Goal: Task Accomplishment & Management: Use online tool/utility

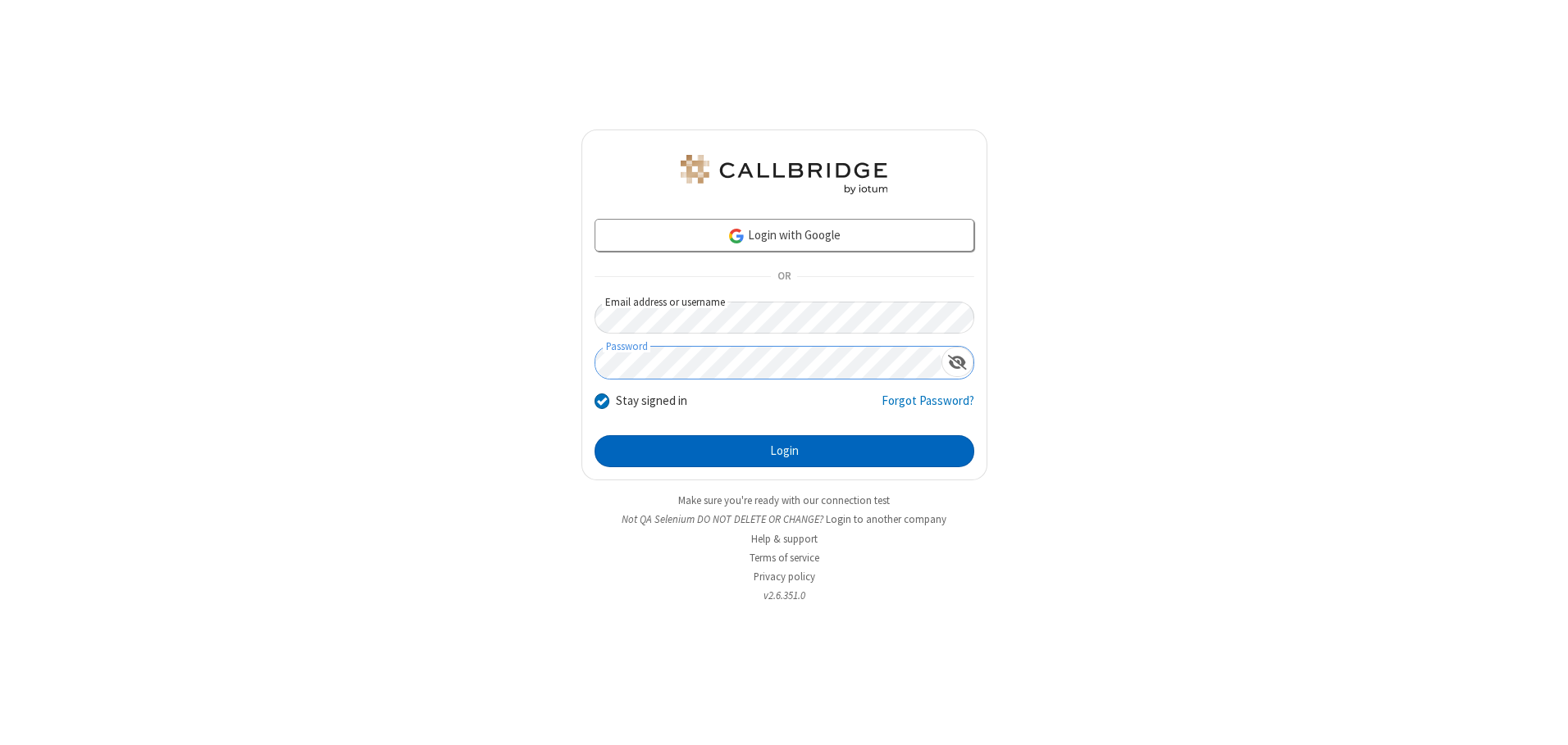
click at [784, 451] on button "Login" at bounding box center [784, 451] width 379 height 33
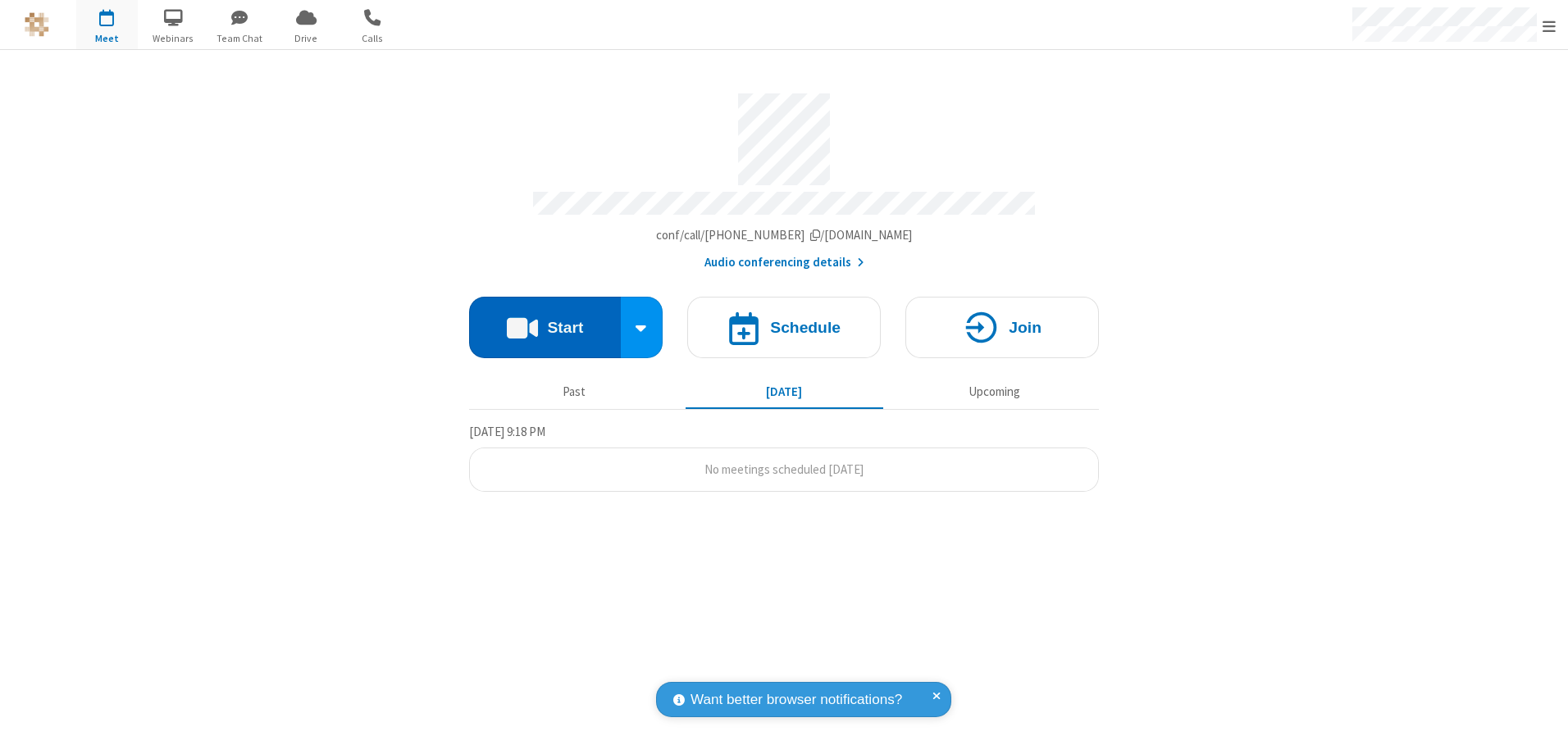
click at [545, 321] on button "Start" at bounding box center [545, 327] width 152 height 62
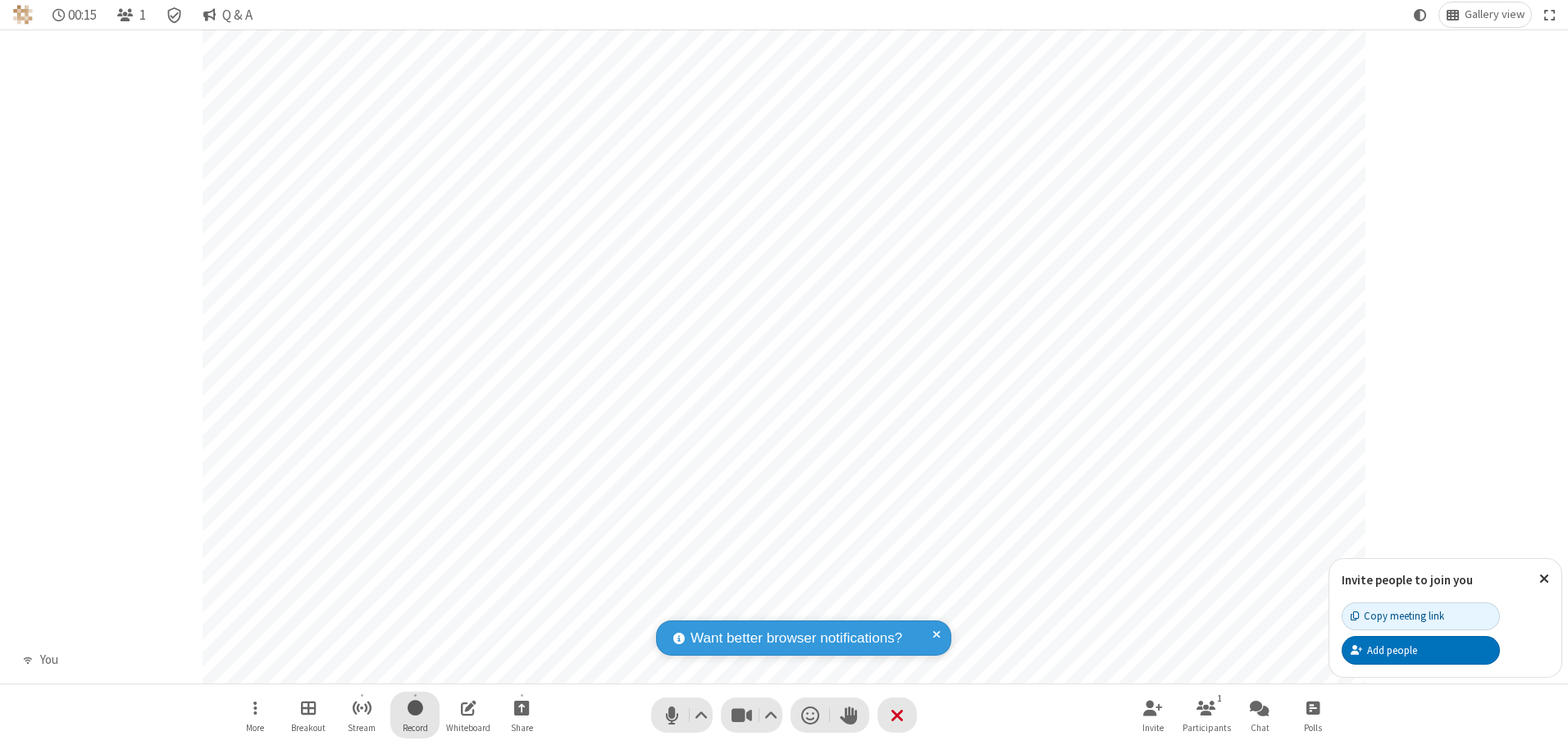
click at [415, 715] on span "Start recording" at bounding box center [415, 708] width 15 height 20
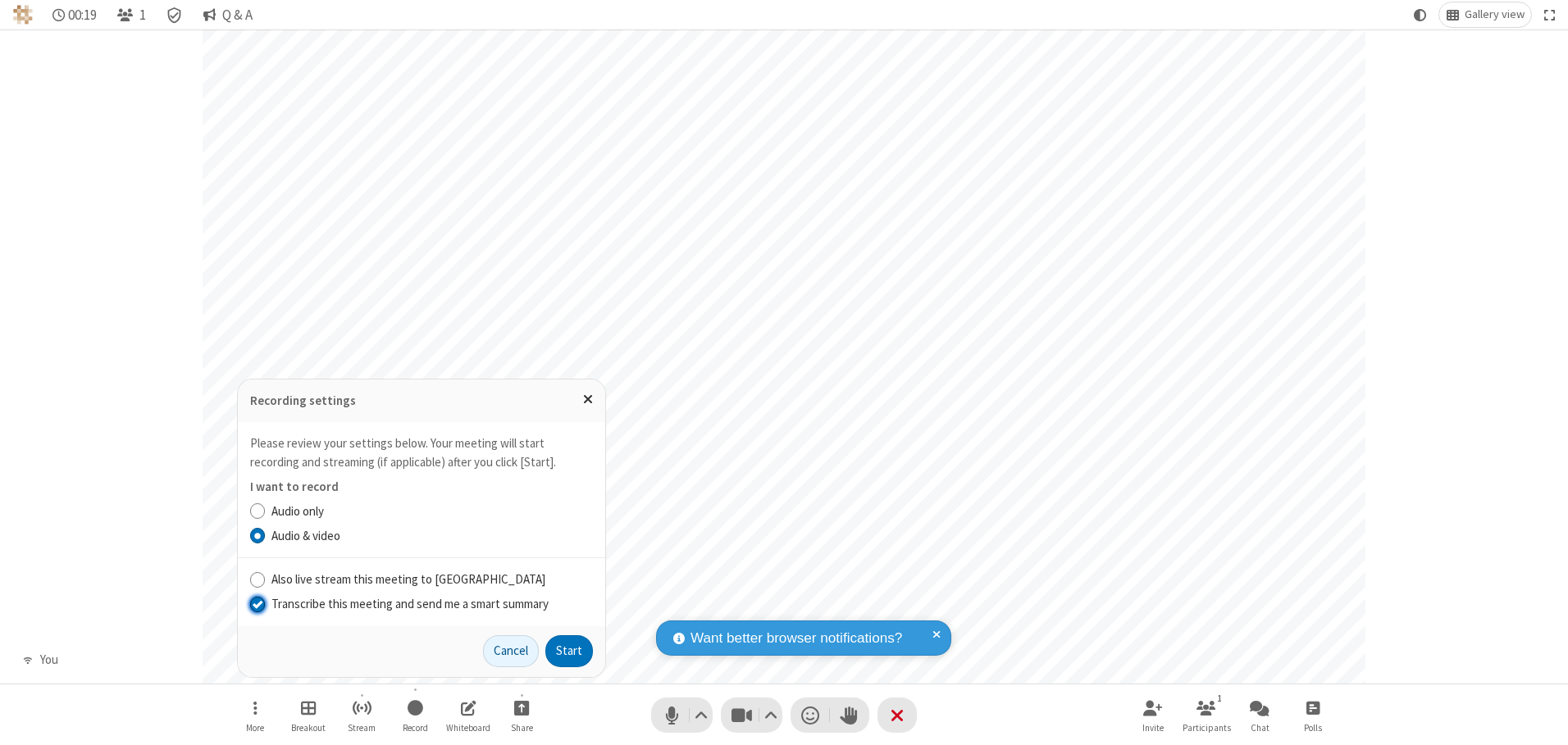
click at [256, 603] on input "Transcribe this meeting and send me a smart summary" at bounding box center [258, 603] width 15 height 17
click at [569, 651] on button "Start" at bounding box center [569, 651] width 47 height 33
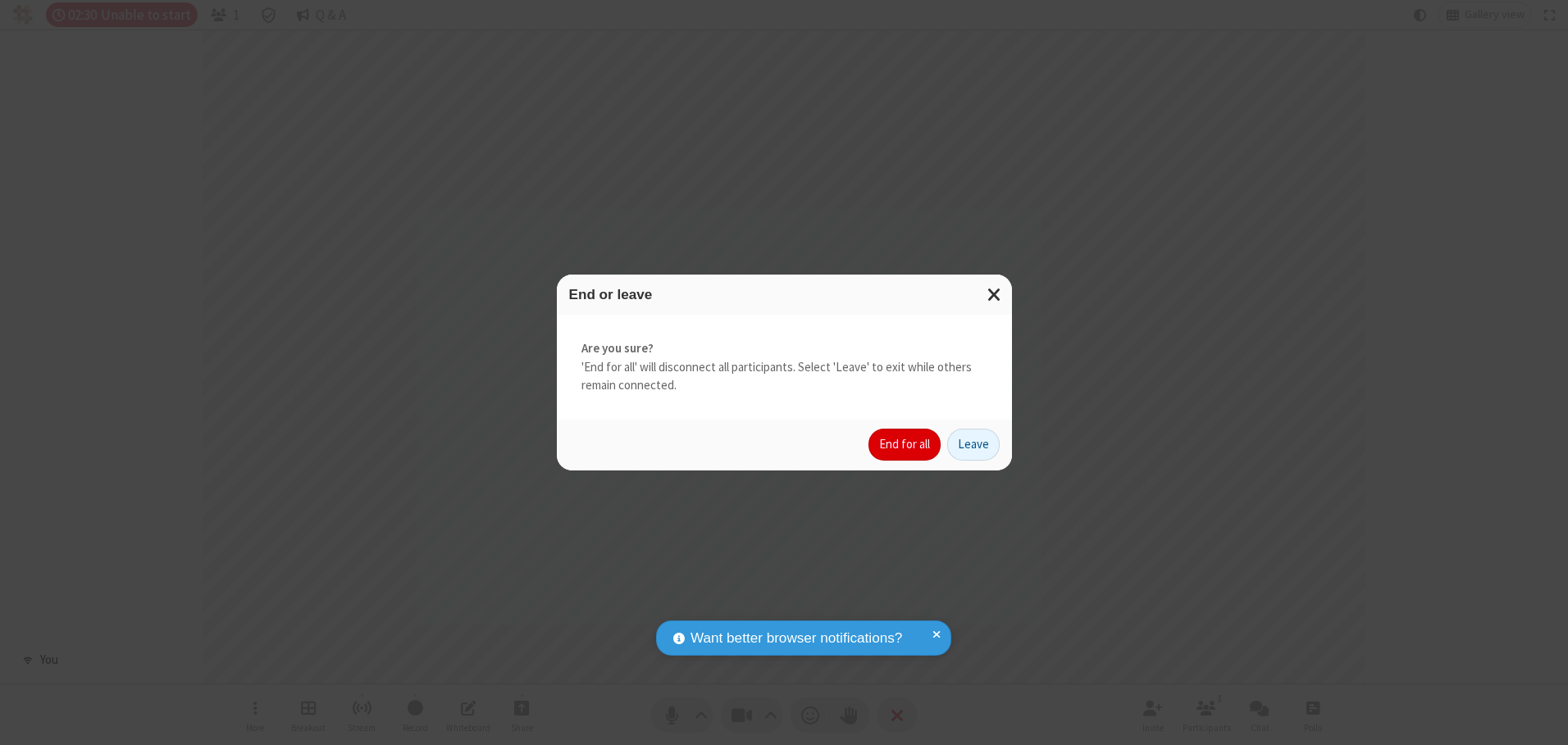
click at [905, 444] on button "End for all" at bounding box center [905, 445] width 72 height 33
